Goal: Task Accomplishment & Management: Manage account settings

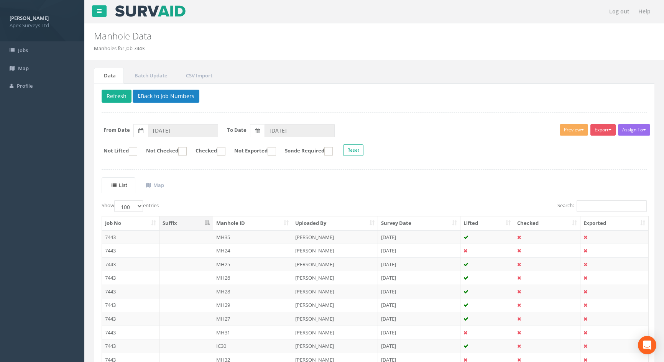
select select "100"
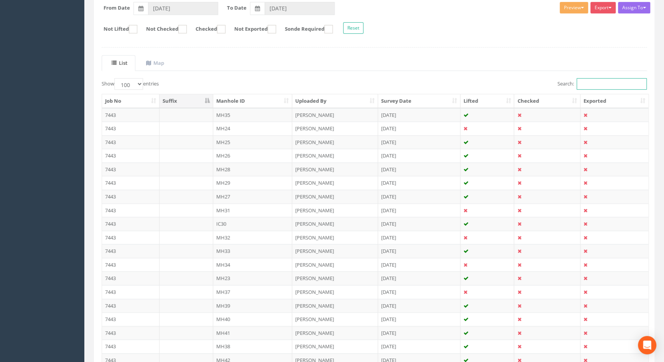
click at [602, 84] on input "Search:" at bounding box center [611, 83] width 70 height 11
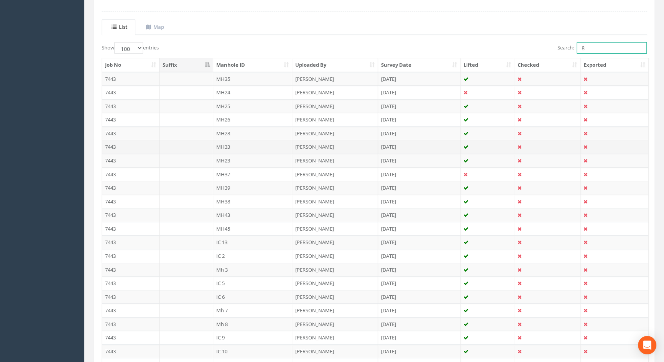
scroll to position [227, 0]
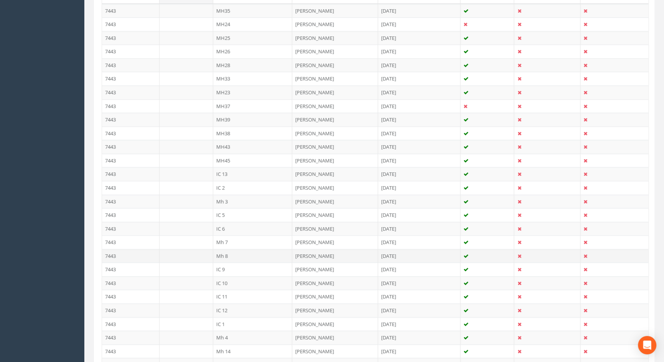
type input "8"
click at [218, 254] on td "Mh 8" at bounding box center [252, 256] width 79 height 14
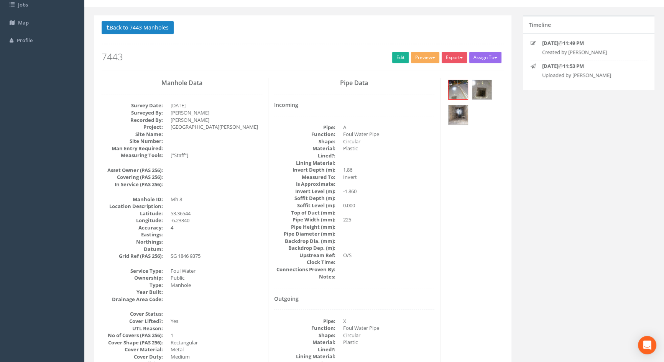
scroll to position [0, 0]
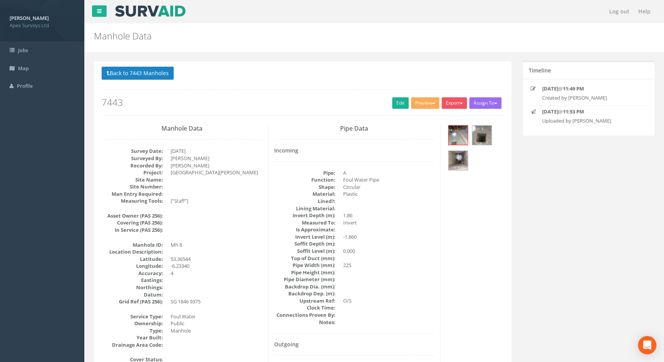
click at [492, 135] on div at bounding box center [474, 148] width 57 height 51
click at [481, 137] on img at bounding box center [481, 135] width 19 height 19
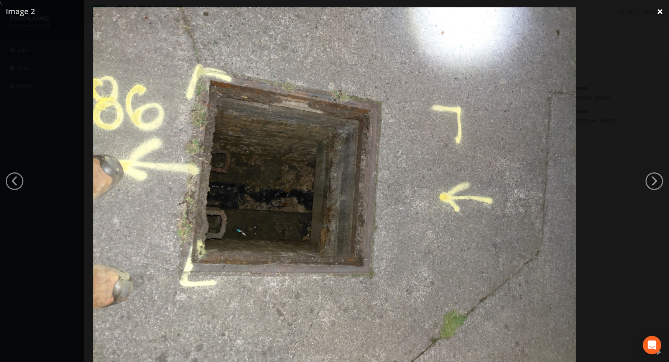
click at [656, 8] on link "×" at bounding box center [660, 11] width 18 height 23
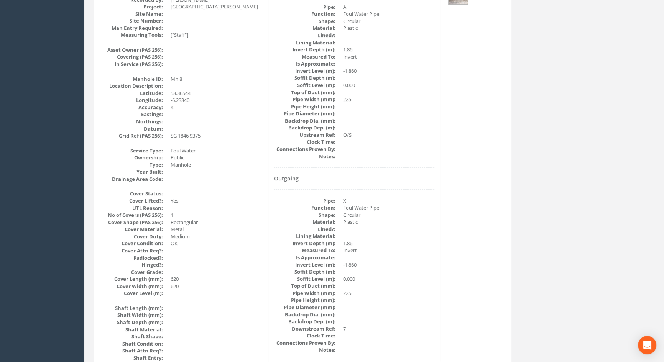
scroll to position [53, 0]
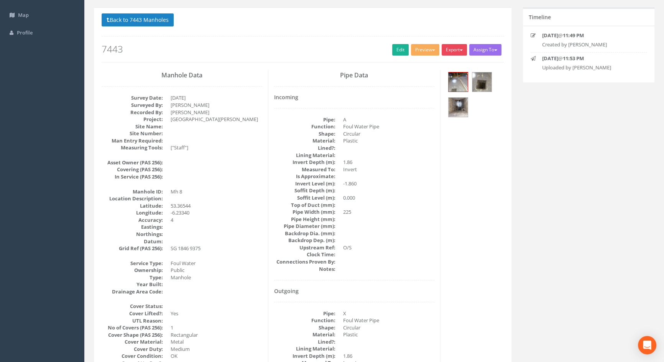
click at [460, 49] on span "button" at bounding box center [461, 50] width 3 height 2
click at [463, 49] on button "Export" at bounding box center [454, 49] width 25 height 11
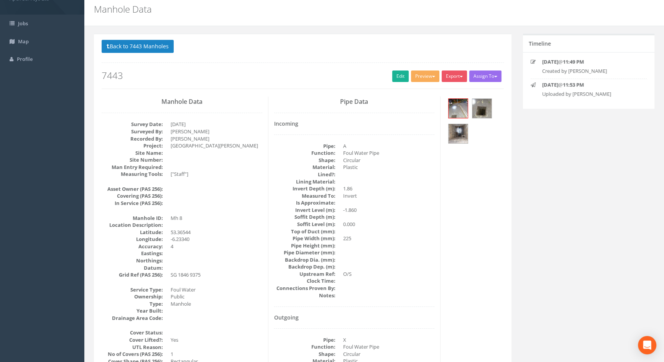
scroll to position [0, 0]
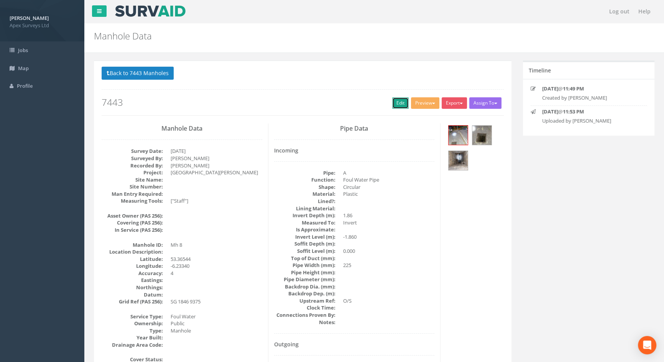
click at [398, 102] on link "Edit" at bounding box center [400, 102] width 16 height 11
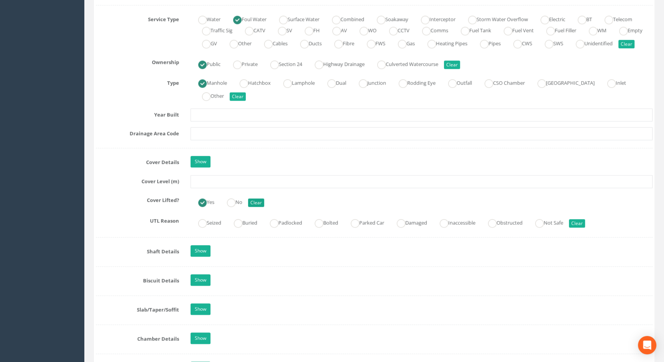
scroll to position [557, 0]
click at [211, 187] on input "text" at bounding box center [422, 180] width 462 height 13
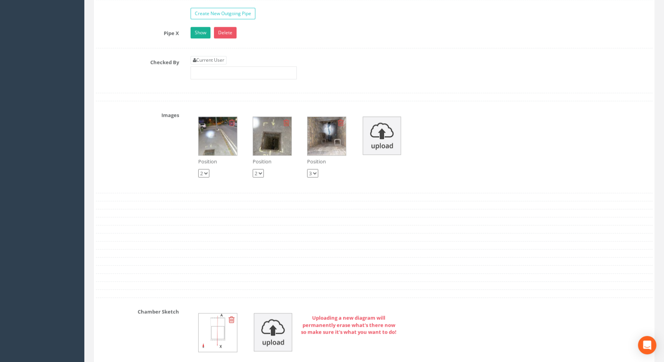
scroll to position [1219, 0]
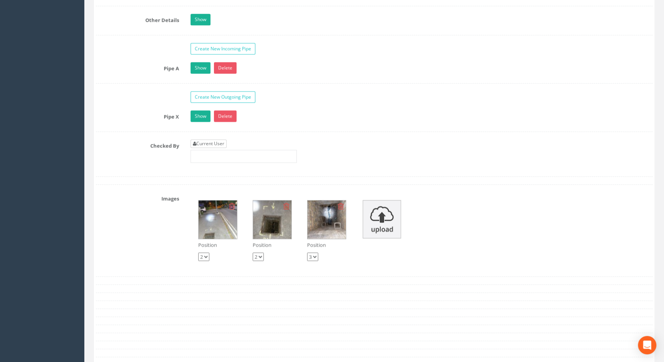
type input "5.72"
click at [224, 148] on link "Current User" at bounding box center [209, 144] width 36 height 8
type input "[PERSON_NAME]"
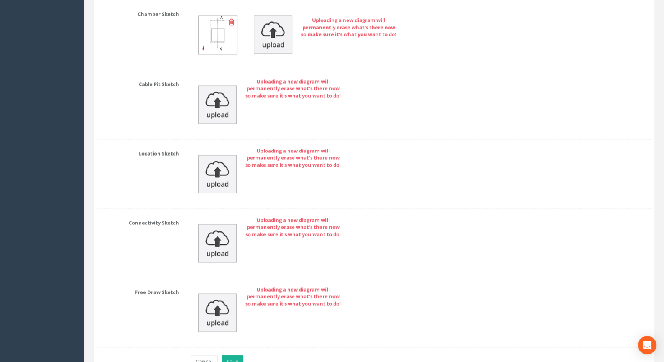
scroll to position [1656, 0]
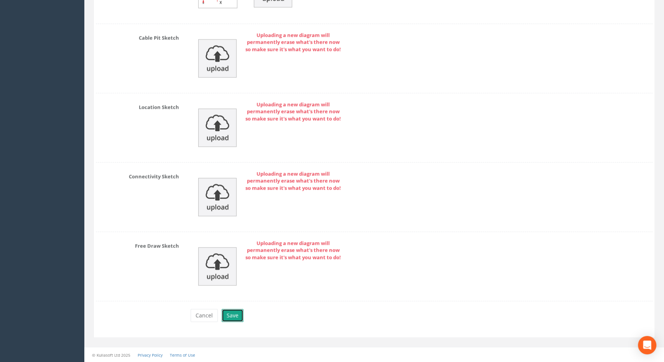
click at [230, 318] on button "Save" at bounding box center [233, 315] width 22 height 13
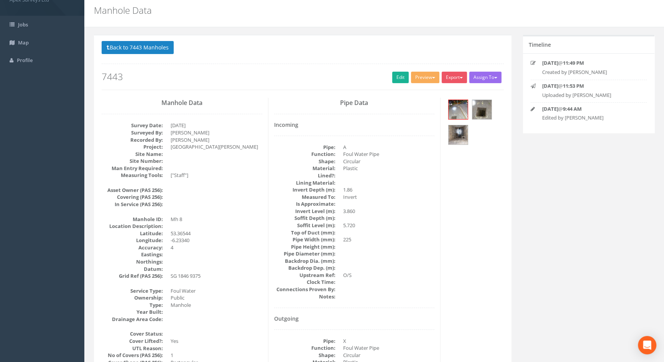
scroll to position [0, 0]
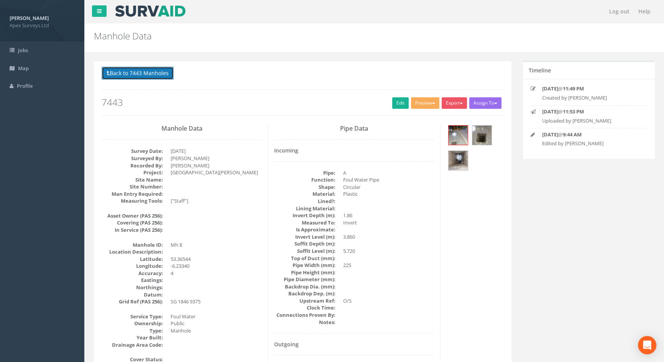
click at [151, 71] on button "Back to 7443 Manholes" at bounding box center [138, 73] width 72 height 13
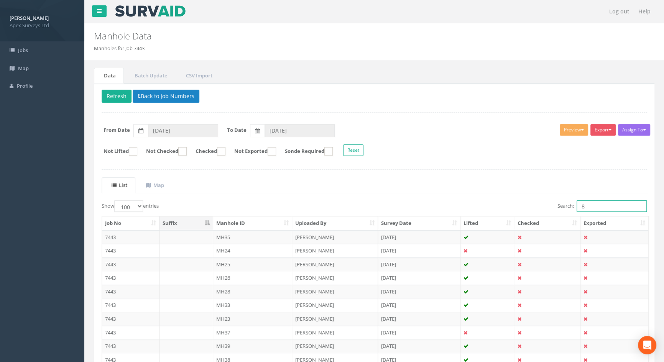
click at [591, 205] on input "8" at bounding box center [611, 205] width 70 height 11
drag, startPoint x: 584, startPoint y: 202, endPoint x: 571, endPoint y: 201, distance: 13.1
click at [571, 201] on label "Search: 8" at bounding box center [601, 205] width 89 height 11
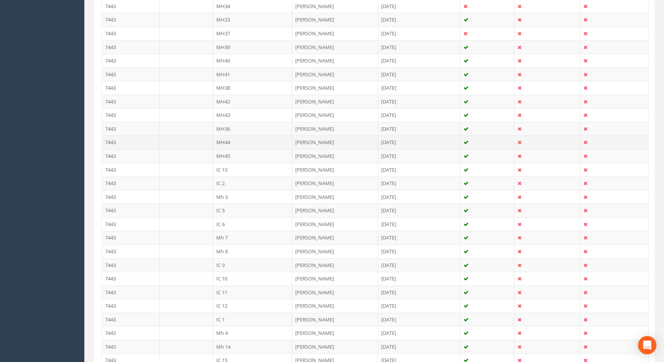
scroll to position [383, 0]
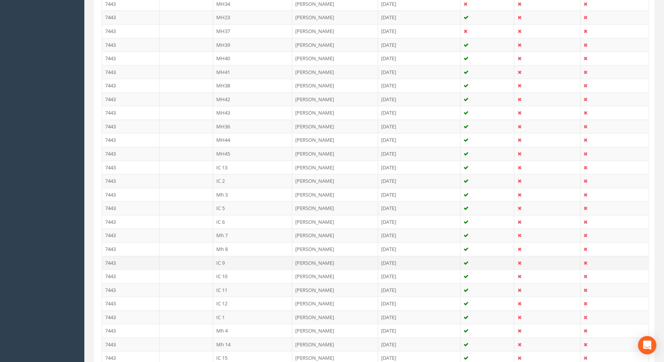
type input "9"
click at [221, 260] on td "IC 9" at bounding box center [252, 263] width 79 height 14
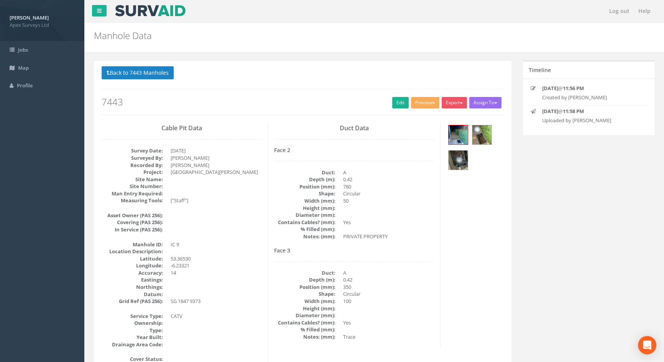
scroll to position [0, 0]
click at [400, 105] on link "Edit" at bounding box center [400, 102] width 16 height 11
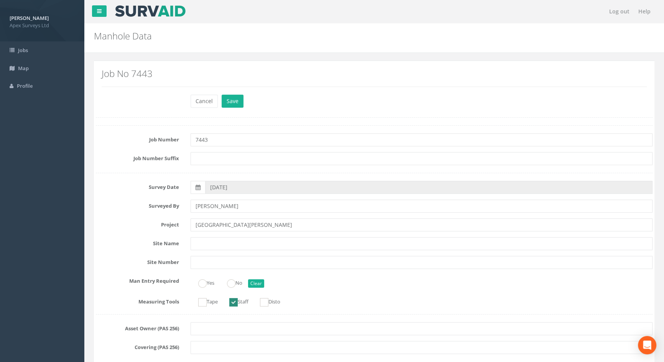
scroll to position [627, 0]
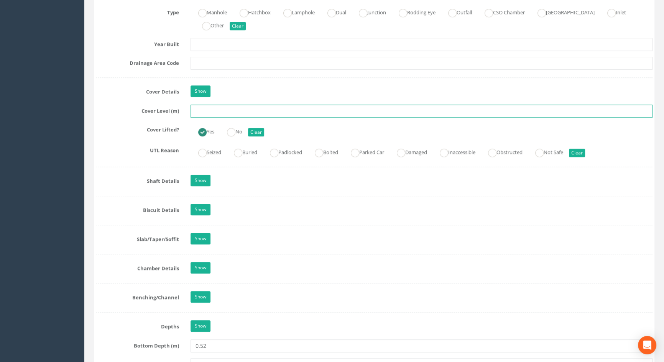
click at [210, 118] on input "text" at bounding box center [422, 111] width 462 height 13
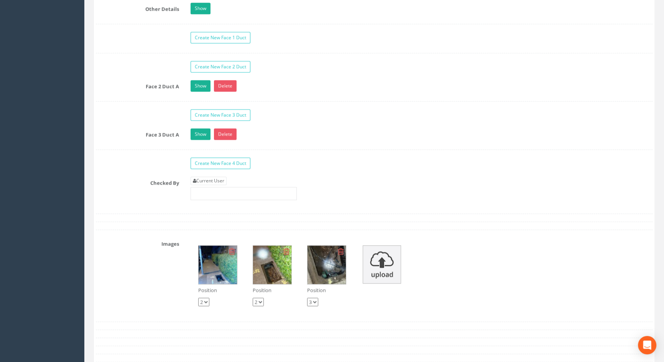
scroll to position [1324, 0]
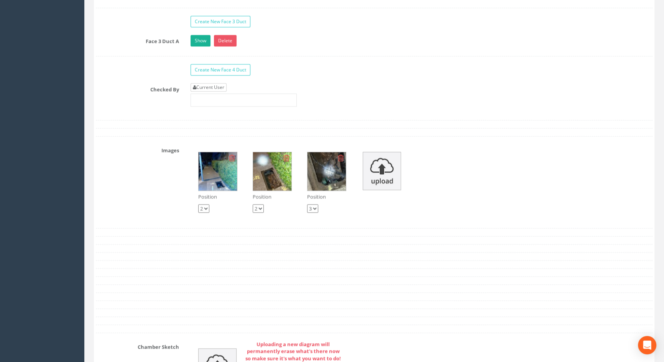
type input "5.17"
click at [207, 92] on link "Current User" at bounding box center [209, 87] width 36 height 8
type input "[PERSON_NAME]"
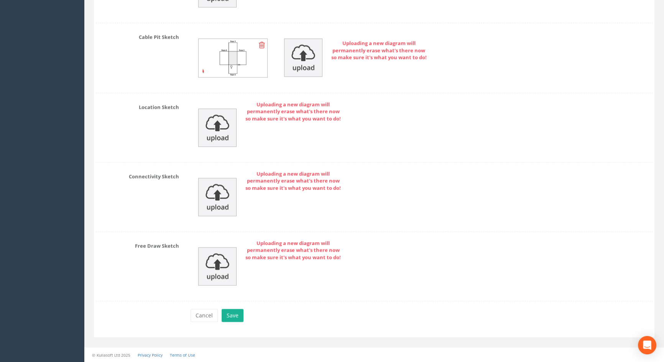
scroll to position [1711, 0]
click at [236, 315] on button "Save" at bounding box center [233, 315] width 22 height 13
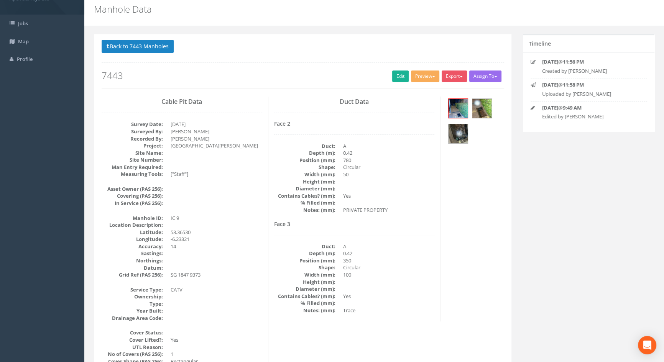
scroll to position [0, 0]
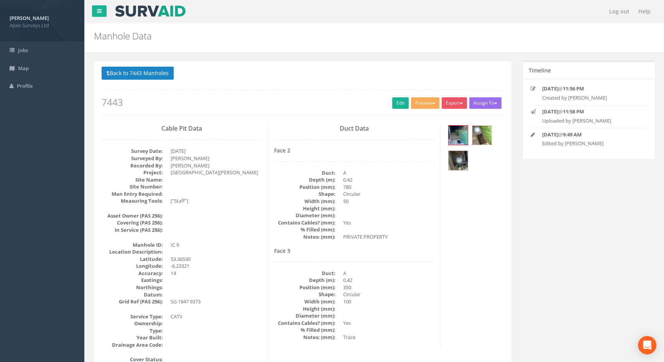
click at [482, 136] on img at bounding box center [481, 135] width 19 height 19
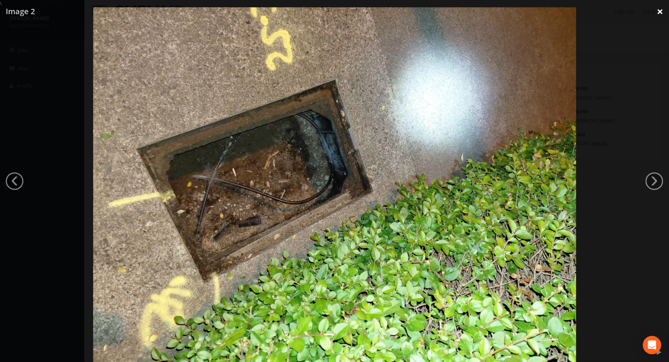
click at [658, 11] on link "×" at bounding box center [660, 11] width 18 height 23
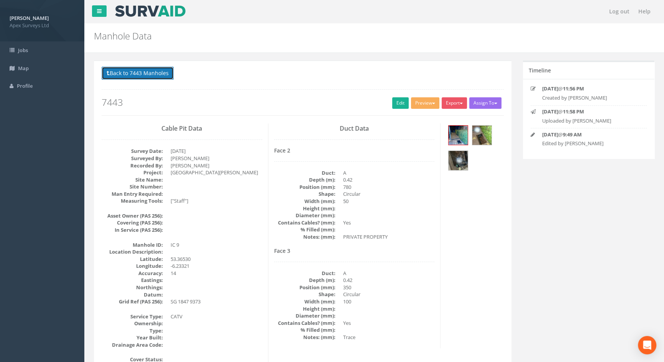
click at [125, 75] on button "Back to 7443 Manholes" at bounding box center [138, 73] width 72 height 13
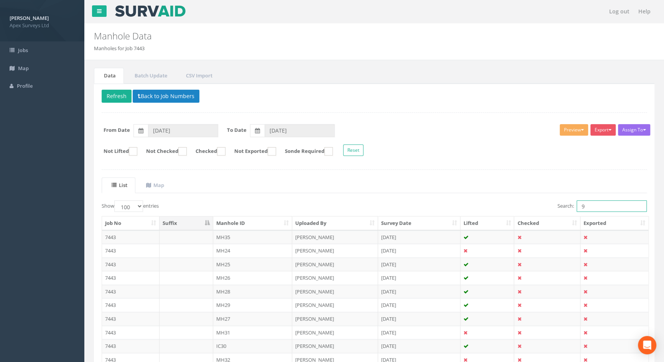
drag, startPoint x: 592, startPoint y: 207, endPoint x: 556, endPoint y: 206, distance: 36.0
click at [557, 206] on label "Search: 9" at bounding box center [601, 205] width 89 height 11
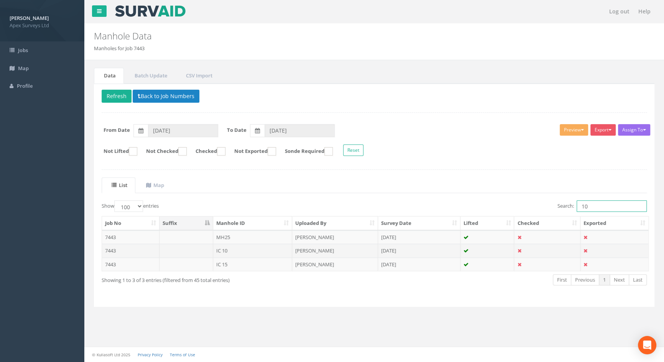
type input "10"
click at [227, 250] on td "IC 10" at bounding box center [252, 251] width 79 height 14
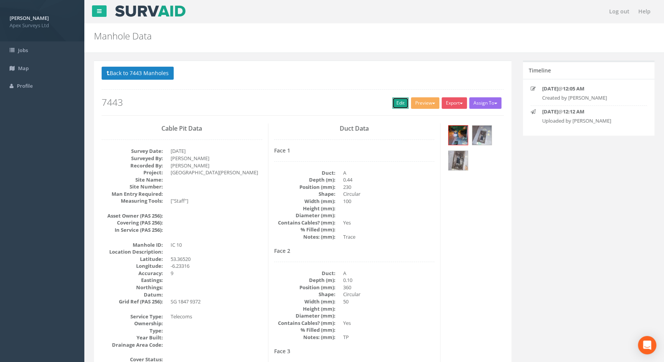
click at [395, 102] on link "Edit" at bounding box center [400, 102] width 16 height 11
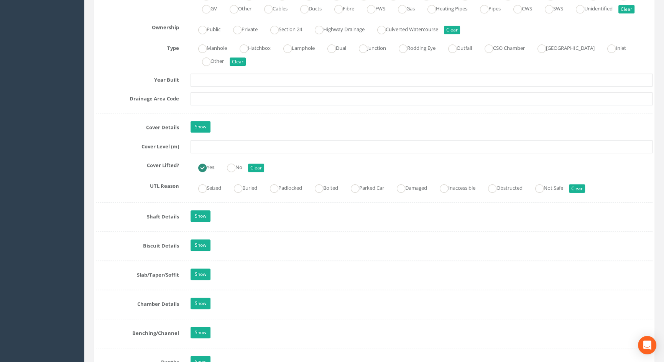
scroll to position [592, 0]
click at [204, 153] on input "text" at bounding box center [422, 146] width 462 height 13
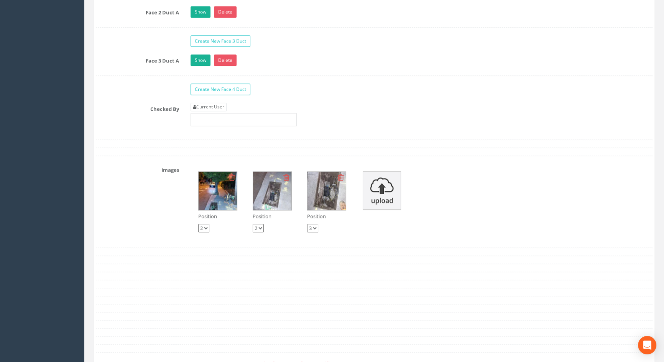
scroll to position [1324, 0]
type input "5.07"
click at [218, 111] on link "Current User" at bounding box center [209, 106] width 36 height 8
type input "[PERSON_NAME]"
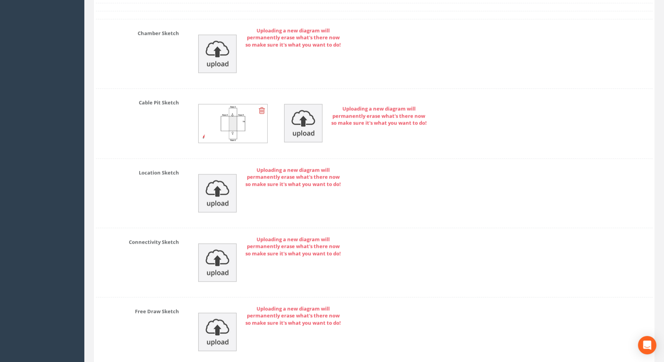
scroll to position [1731, 0]
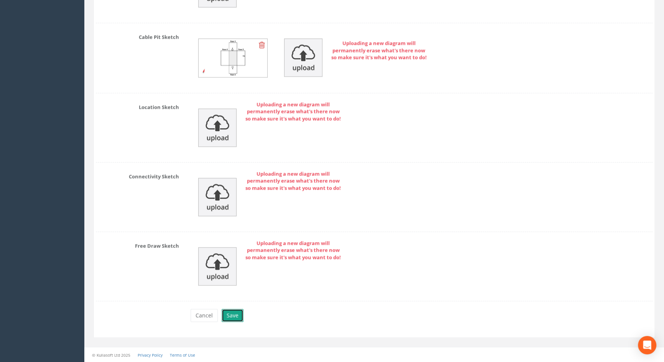
click at [232, 314] on button "Save" at bounding box center [233, 315] width 22 height 13
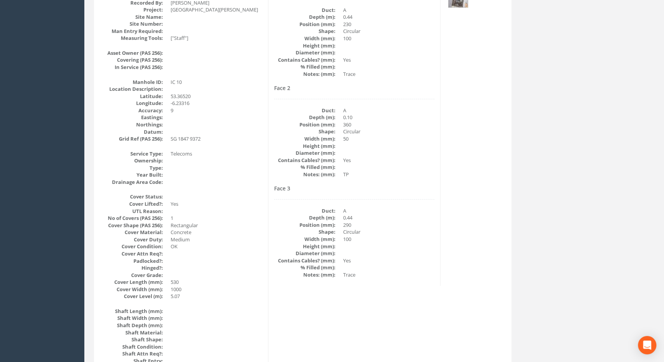
scroll to position [123, 0]
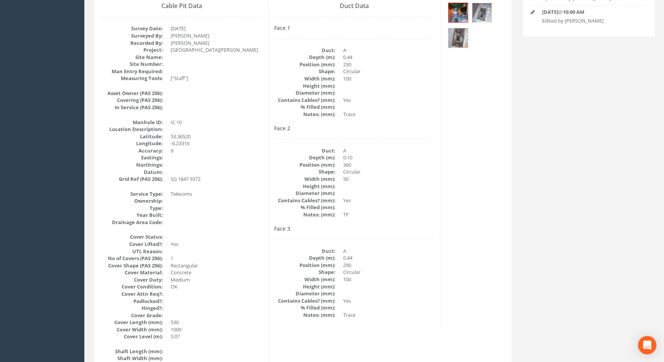
click at [486, 11] on img at bounding box center [481, 12] width 19 height 19
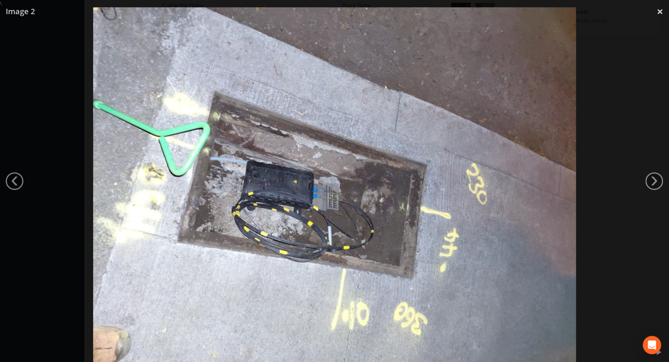
click at [415, 21] on img at bounding box center [334, 188] width 483 height 362
click at [627, 29] on div at bounding box center [334, 188] width 669 height 362
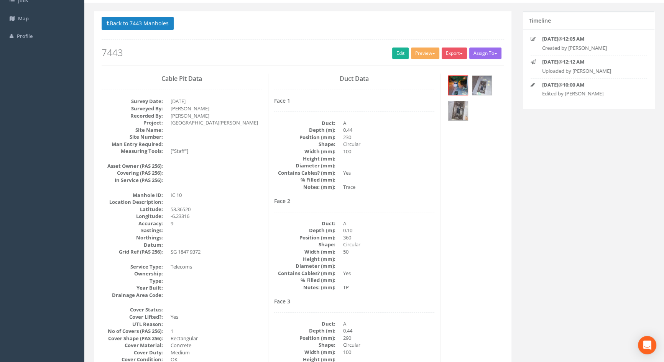
scroll to position [0, 0]
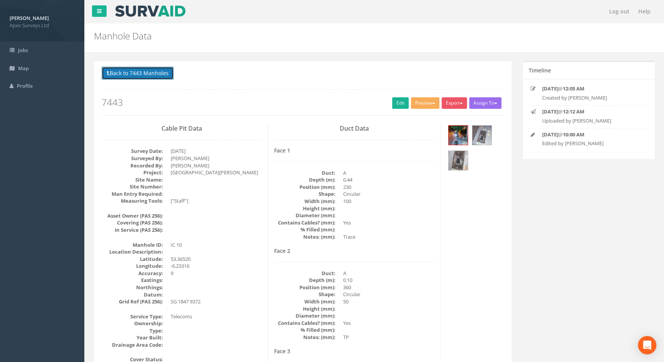
click at [134, 72] on button "Back to 7443 Manholes" at bounding box center [138, 73] width 72 height 13
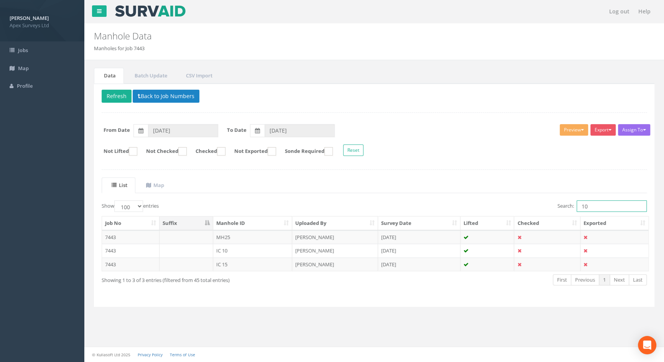
drag, startPoint x: 590, startPoint y: 204, endPoint x: 551, endPoint y: 198, distance: 38.9
click at [550, 199] on div "List Map Show 10 25 50 100 entries Search: 10 Job No Suffix Manhole ID Uploaded…" at bounding box center [374, 238] width 545 height 122
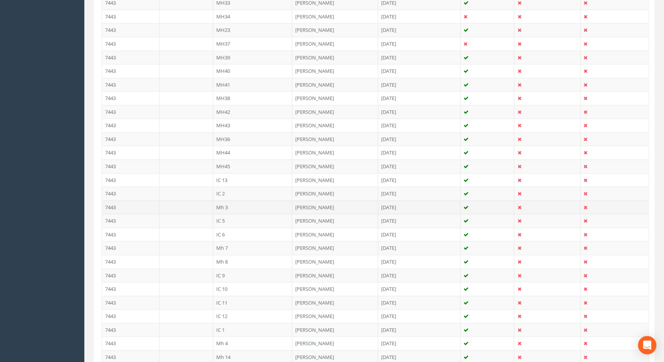
scroll to position [383, 0]
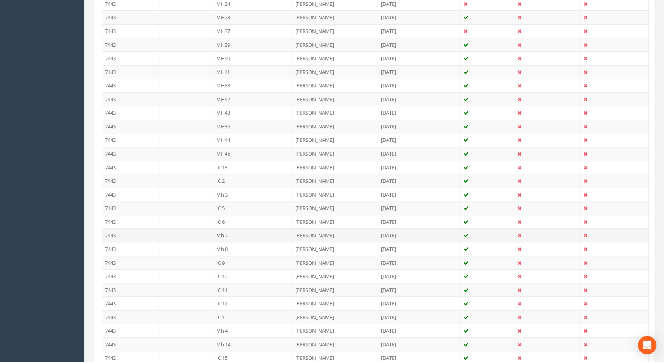
type input "7"
click at [137, 234] on td "7443" at bounding box center [130, 235] width 57 height 14
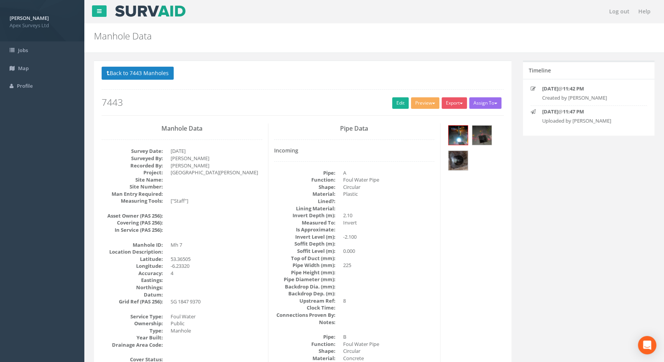
scroll to position [0, 0]
click at [397, 105] on link "Edit" at bounding box center [400, 102] width 16 height 11
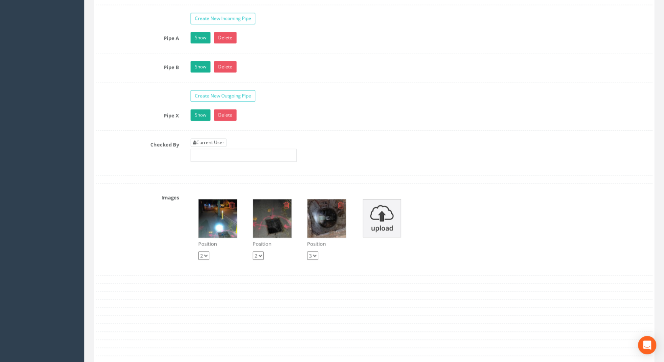
scroll to position [1254, 0]
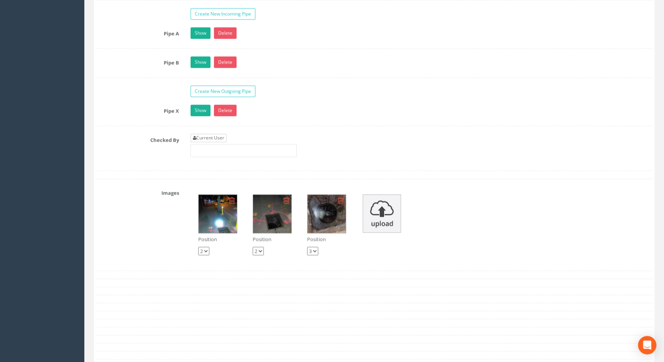
type input "5.04"
click at [218, 142] on link "Current User" at bounding box center [209, 138] width 36 height 8
type input "[PERSON_NAME]"
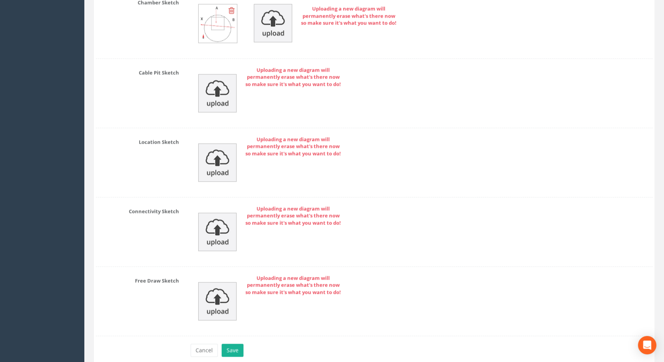
scroll to position [1684, 0]
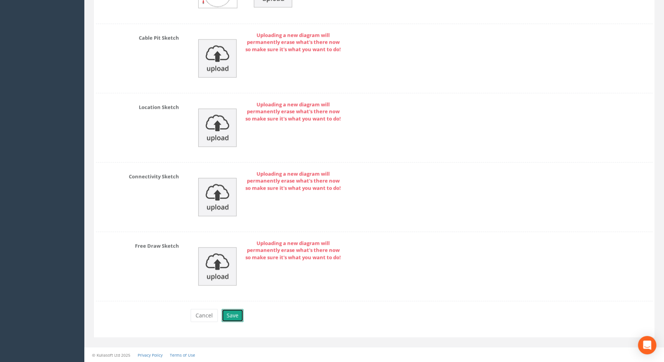
click at [230, 314] on button "Save" at bounding box center [233, 315] width 22 height 13
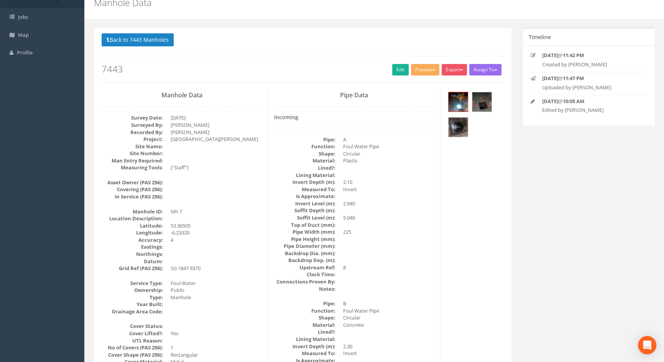
scroll to position [0, 0]
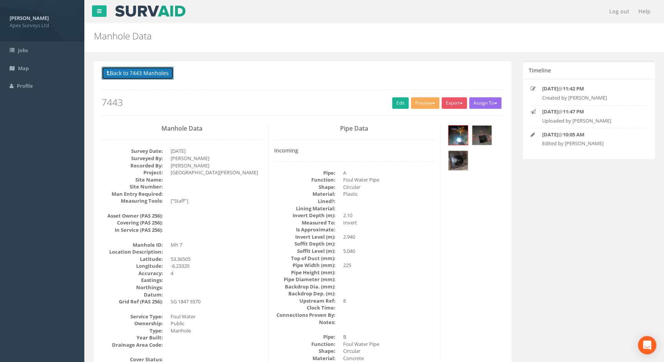
click at [143, 69] on button "Back to 7443 Manholes" at bounding box center [138, 73] width 72 height 13
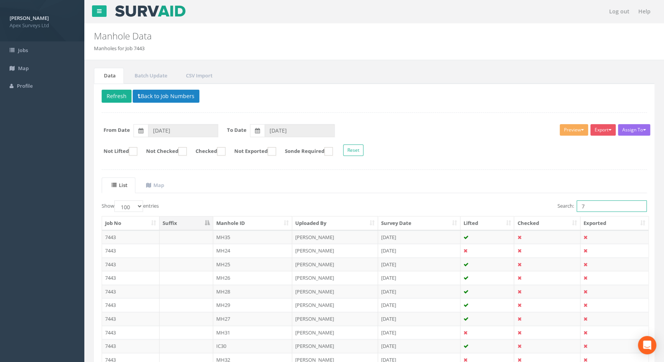
drag, startPoint x: 595, startPoint y: 204, endPoint x: 557, endPoint y: 207, distance: 38.1
click at [557, 207] on label "Search: 7" at bounding box center [601, 205] width 89 height 11
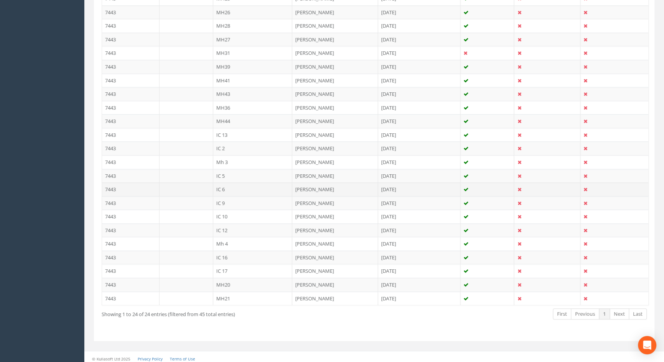
scroll to position [255, 0]
type input "6"
click at [161, 184] on td at bounding box center [186, 187] width 54 height 14
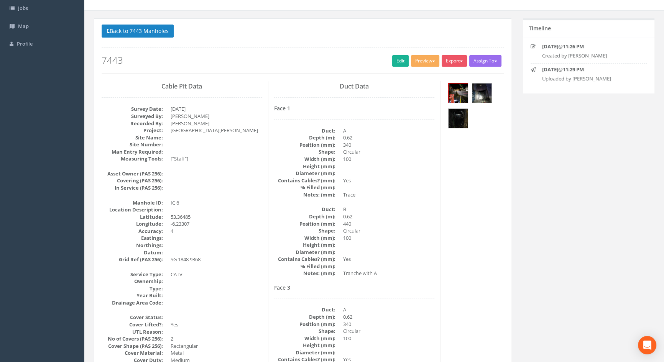
scroll to position [0, 0]
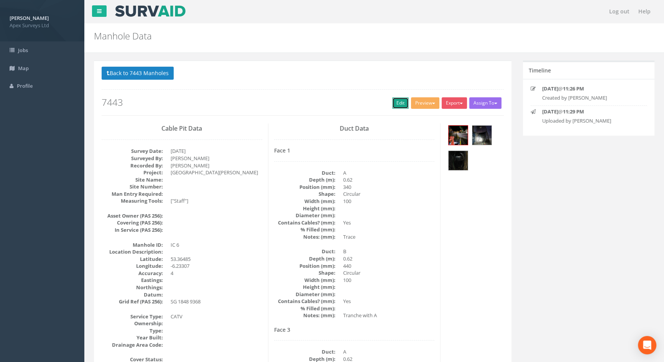
click at [399, 100] on link "Edit" at bounding box center [400, 102] width 16 height 11
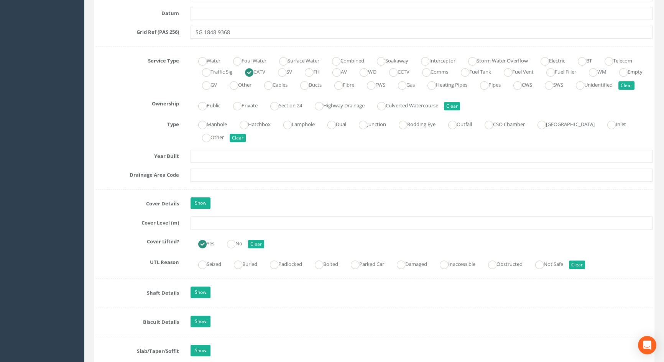
scroll to position [522, 0]
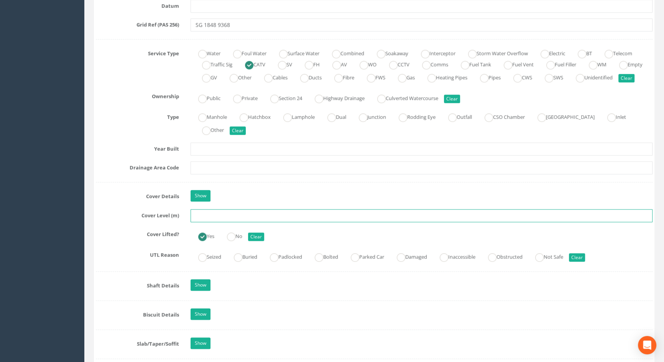
click at [218, 222] on input "text" at bounding box center [422, 215] width 462 height 13
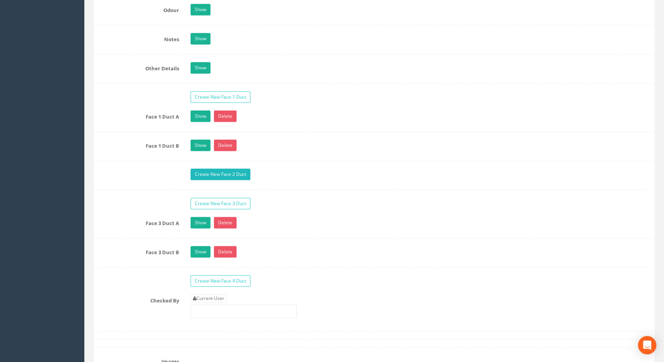
scroll to position [1254, 0]
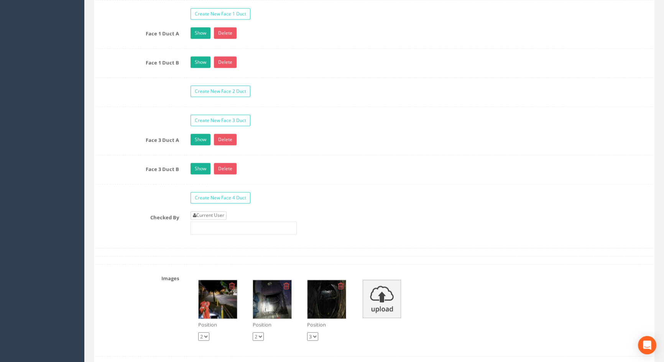
type input "4.83"
click at [217, 220] on link "Current User" at bounding box center [209, 215] width 36 height 8
type input "[PERSON_NAME]"
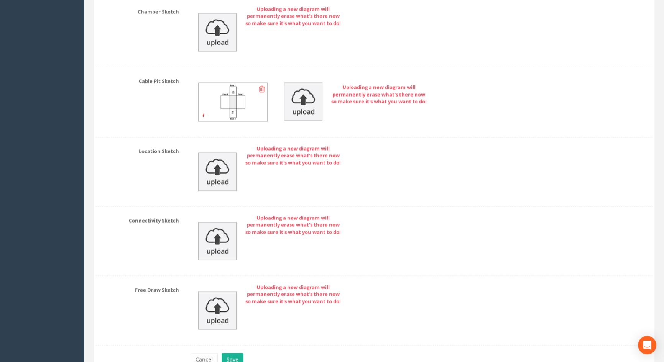
scroll to position [1770, 0]
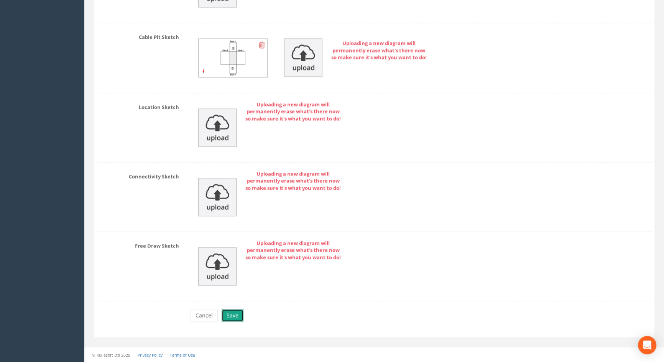
click at [228, 315] on button "Save" at bounding box center [233, 315] width 22 height 13
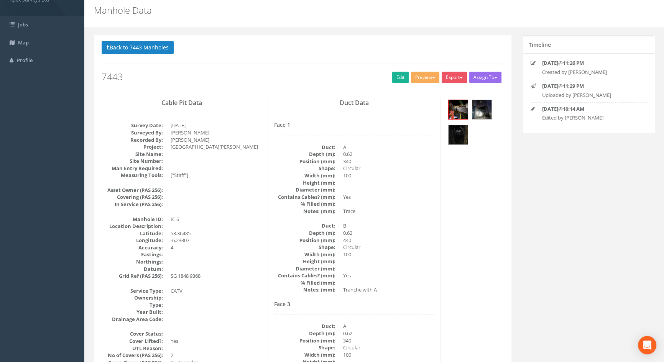
scroll to position [0, 0]
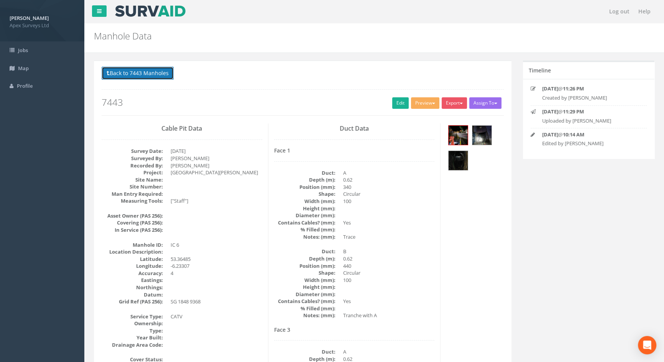
click at [160, 74] on button "Back to 7443 Manholes" at bounding box center [138, 73] width 72 height 13
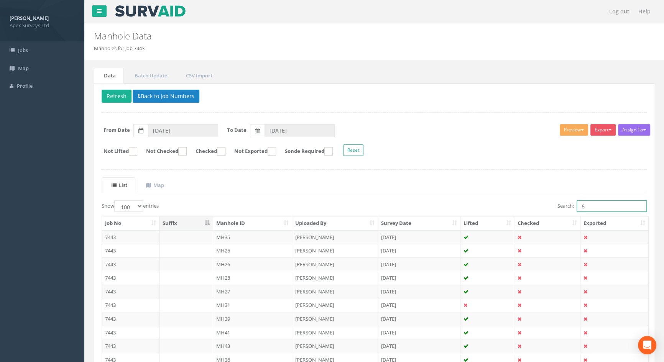
drag, startPoint x: 591, startPoint y: 205, endPoint x: 539, endPoint y: 199, distance: 52.0
click at [526, 200] on div "Search: 6" at bounding box center [513, 206] width 267 height 13
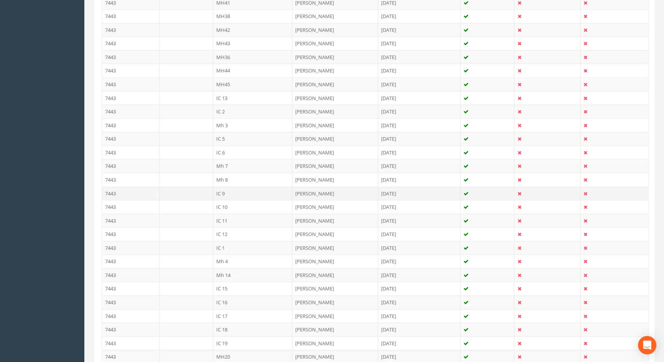
scroll to position [540, 0]
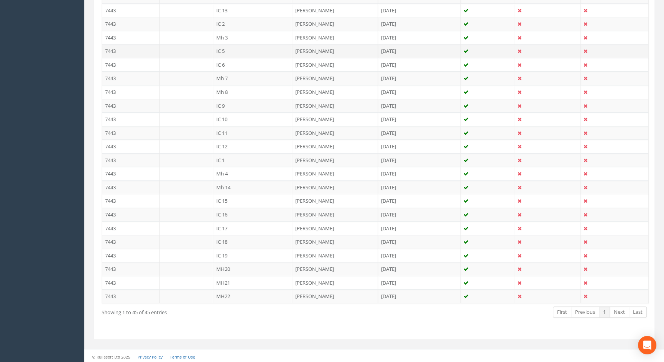
type input "5"
click at [218, 51] on td "IC 5" at bounding box center [252, 51] width 79 height 14
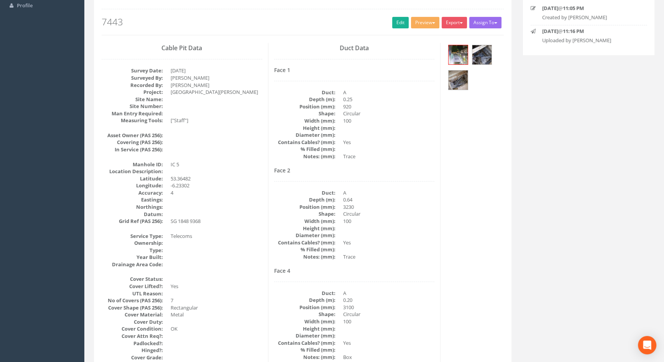
scroll to position [0, 0]
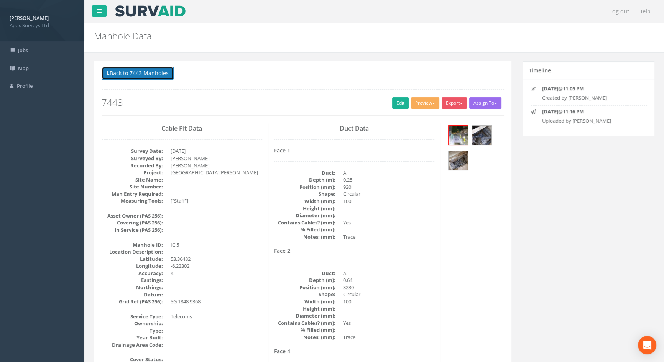
click at [120, 74] on button "Back to 7443 Manholes" at bounding box center [138, 73] width 72 height 13
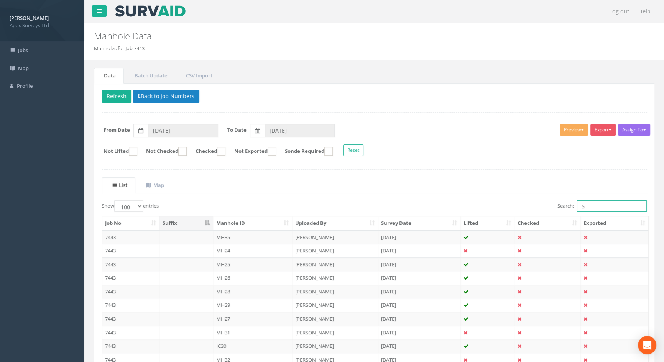
click at [586, 204] on input "5" at bounding box center [611, 205] width 70 height 11
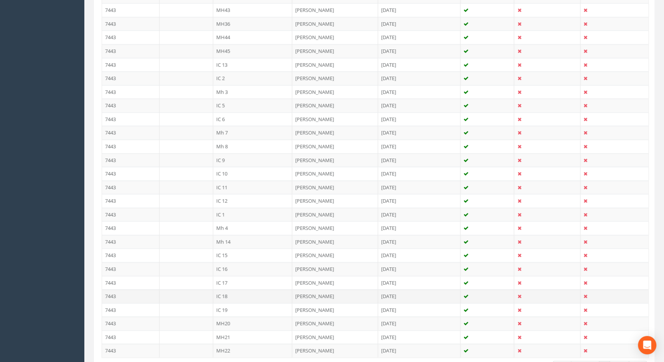
scroll to position [471, 0]
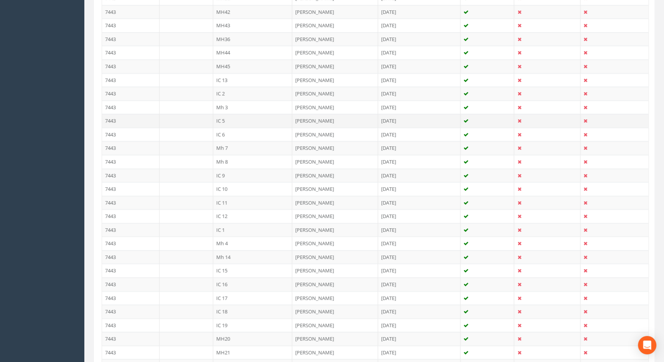
click at [224, 119] on td "IC 5" at bounding box center [252, 121] width 79 height 14
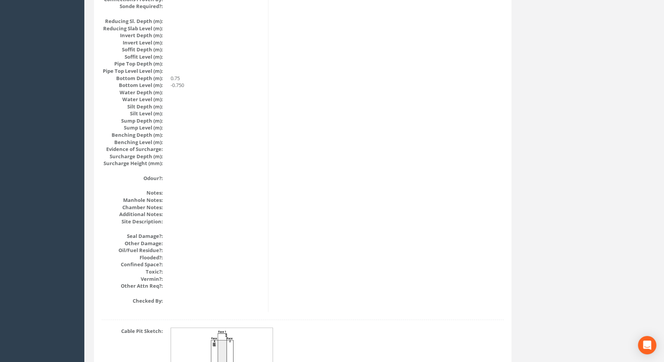
scroll to position [820, 0]
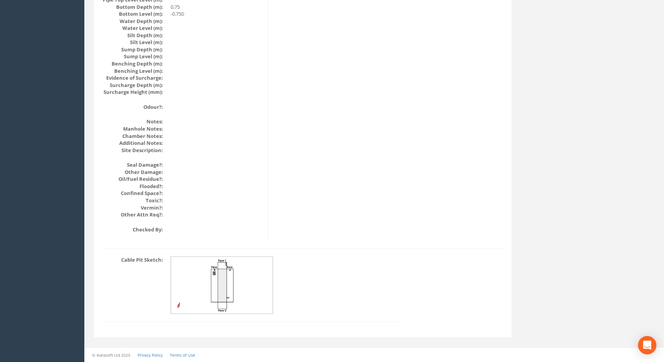
click at [229, 269] on img at bounding box center [222, 285] width 102 height 57
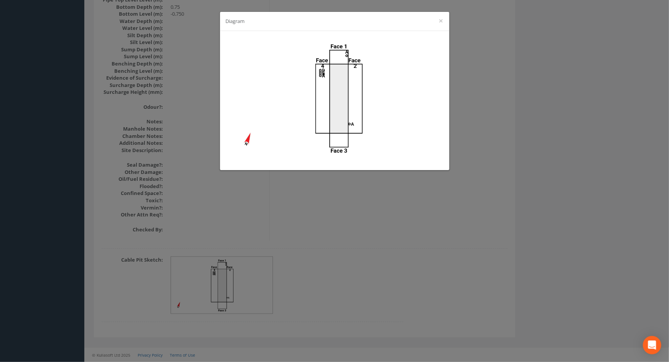
click at [424, 278] on div "Diagram ×" at bounding box center [334, 181] width 669 height 362
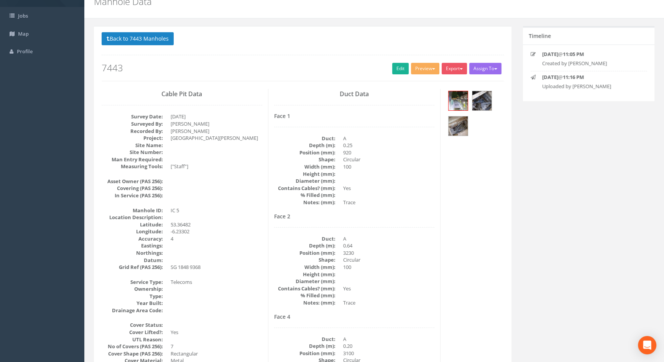
scroll to position [0, 0]
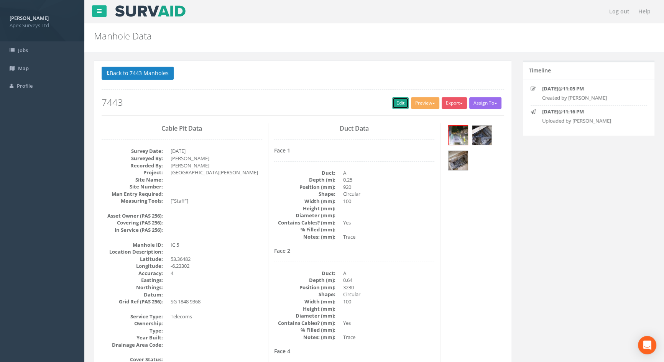
click at [393, 106] on link "Edit" at bounding box center [400, 102] width 16 height 11
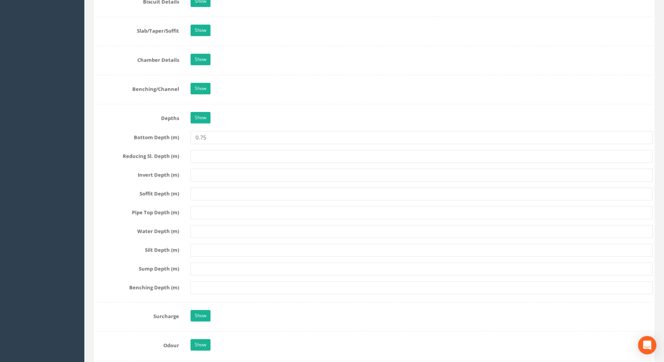
scroll to position [697, 0]
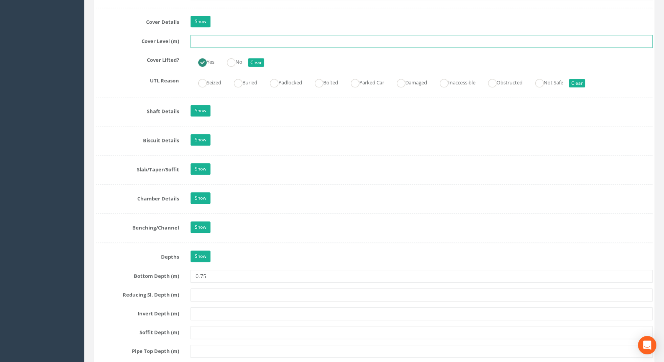
click at [202, 48] on input "text" at bounding box center [422, 41] width 462 height 13
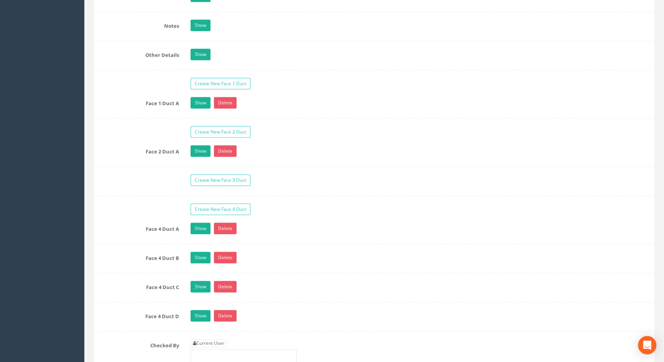
scroll to position [1324, 0]
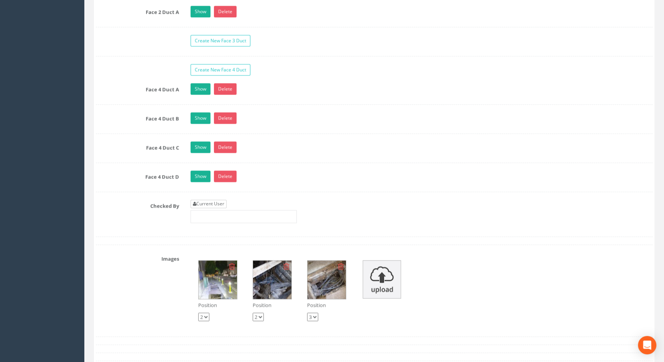
type input "4.73"
click at [226, 208] on link "Current User" at bounding box center [209, 204] width 36 height 8
type input "[PERSON_NAME]"
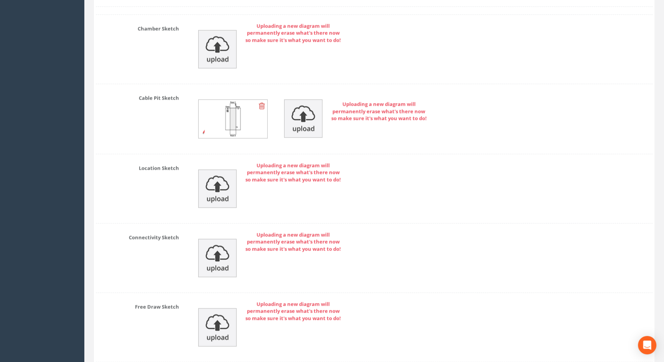
scroll to position [1820, 0]
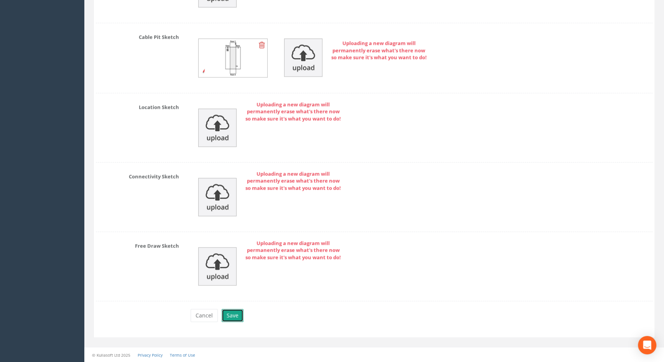
click at [233, 315] on button "Save" at bounding box center [233, 315] width 22 height 13
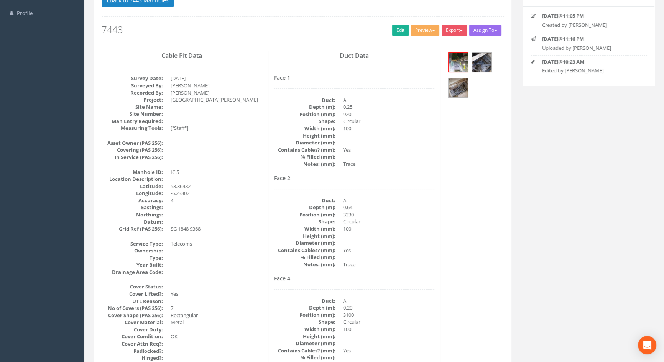
scroll to position [0, 0]
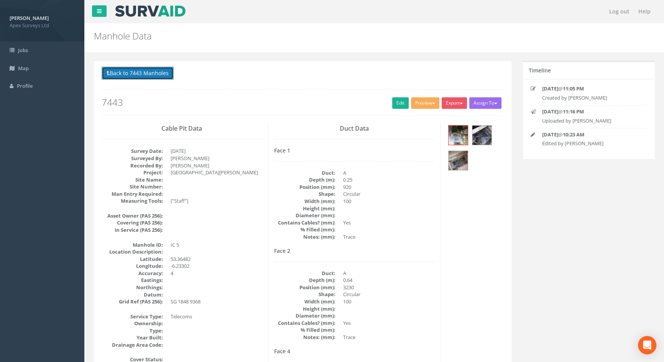
click at [118, 70] on button "Back to 7443 Manholes" at bounding box center [138, 73] width 72 height 13
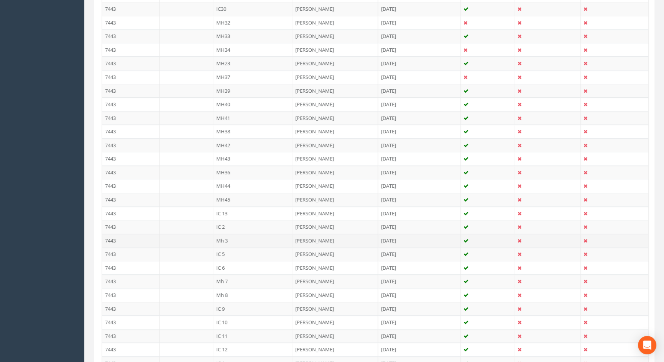
scroll to position [383, 0]
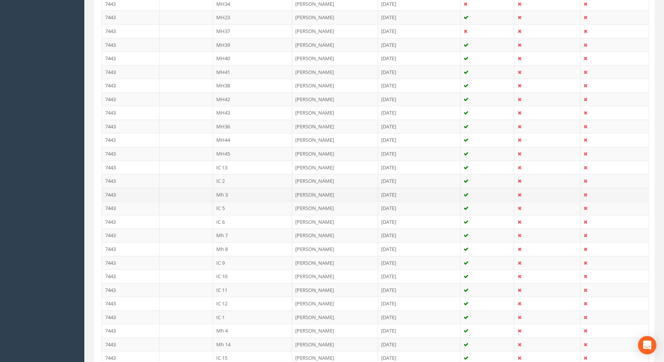
click at [224, 194] on td "Mh 3" at bounding box center [252, 195] width 79 height 14
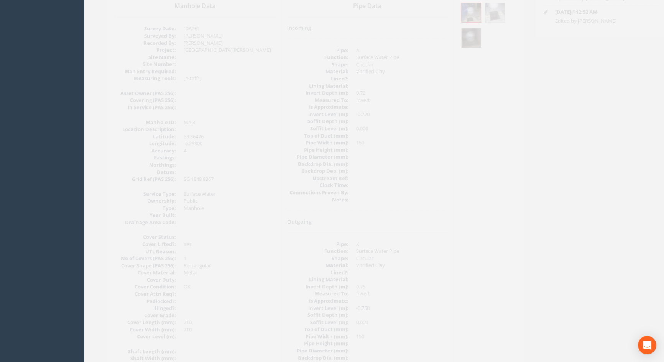
scroll to position [0, 0]
